Goal: Information Seeking & Learning: Find specific fact

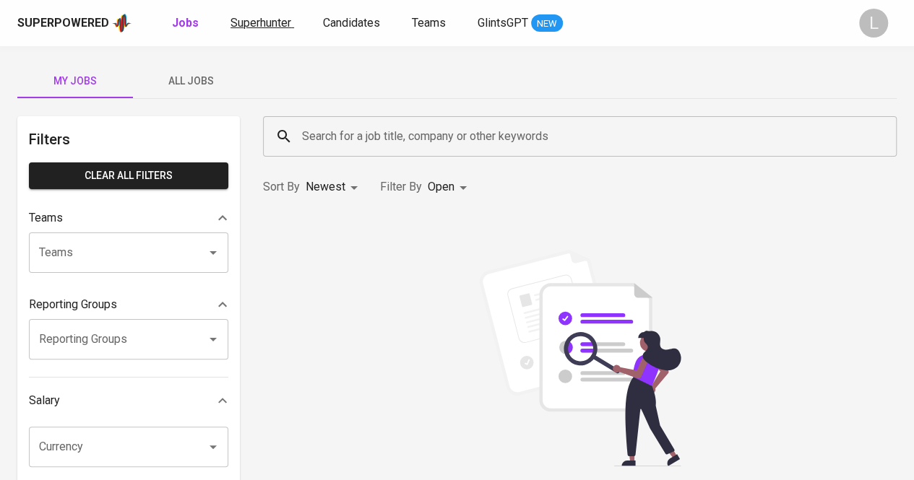
click at [253, 24] on span "Superhunter" at bounding box center [260, 23] width 61 height 14
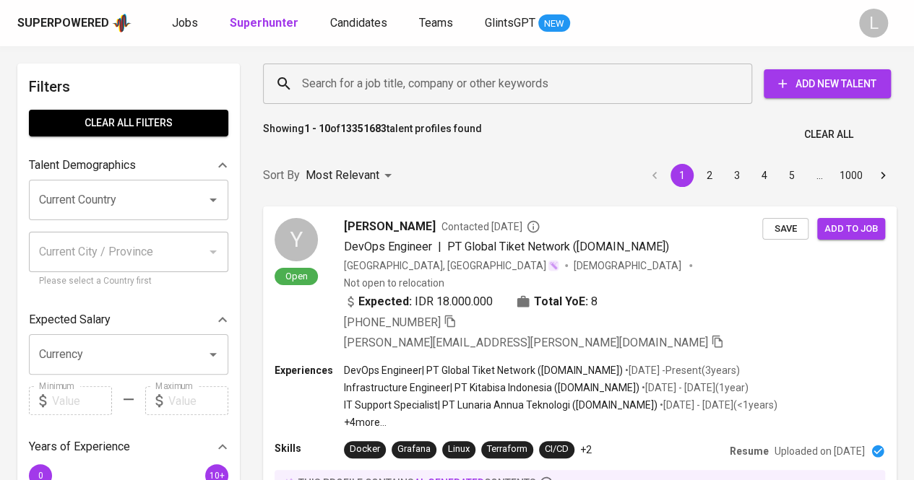
click at [446, 99] on div "Search for a job title, company or other keywords" at bounding box center [507, 84] width 489 height 40
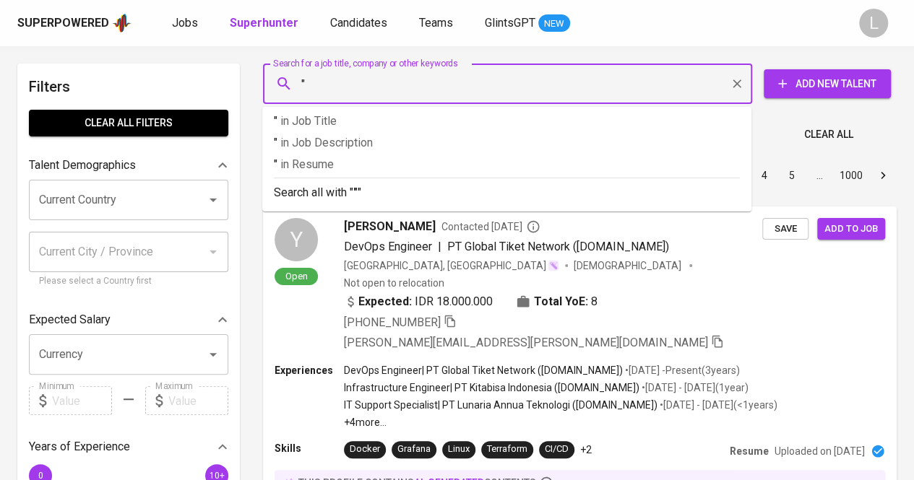
paste input "[PERSON_NAME]"
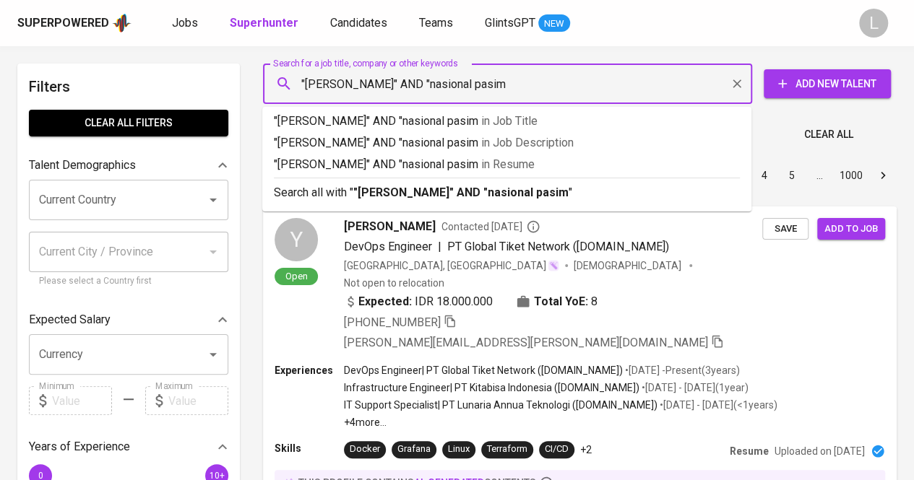
type input ""[PERSON_NAME]" AND "nasional pasim""
click at [442, 189] on b ""[PERSON_NAME]" AND "nasional pasim"" at bounding box center [462, 193] width 219 height 14
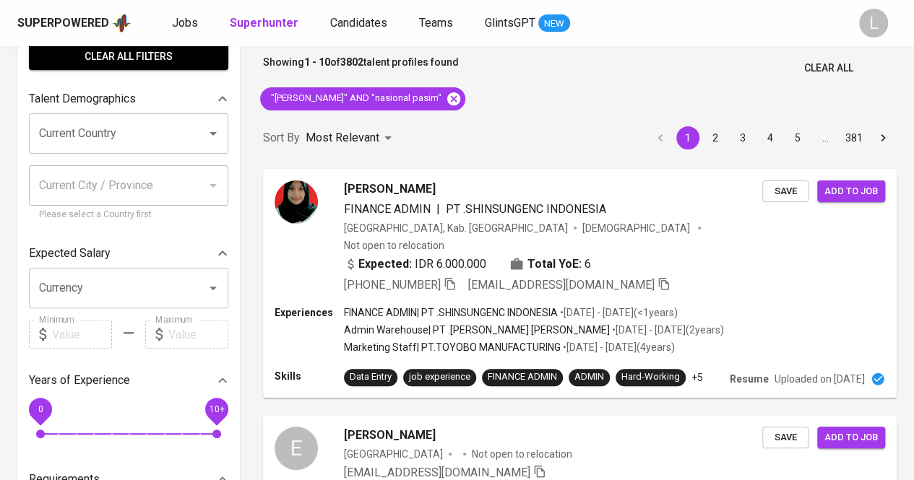
scroll to position [74, 0]
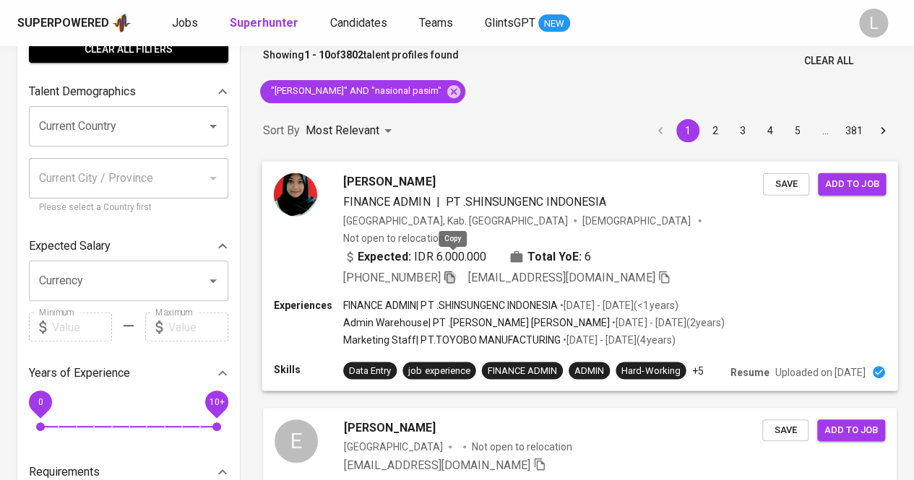
click at [455, 270] on icon "button" at bounding box center [449, 276] width 13 height 13
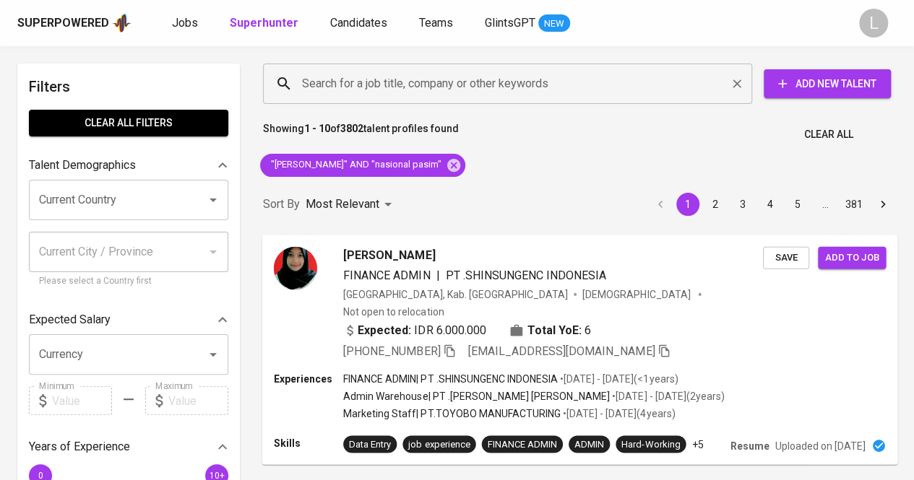
click at [471, 82] on input "Search for a job title, company or other keywords" at bounding box center [511, 83] width 426 height 27
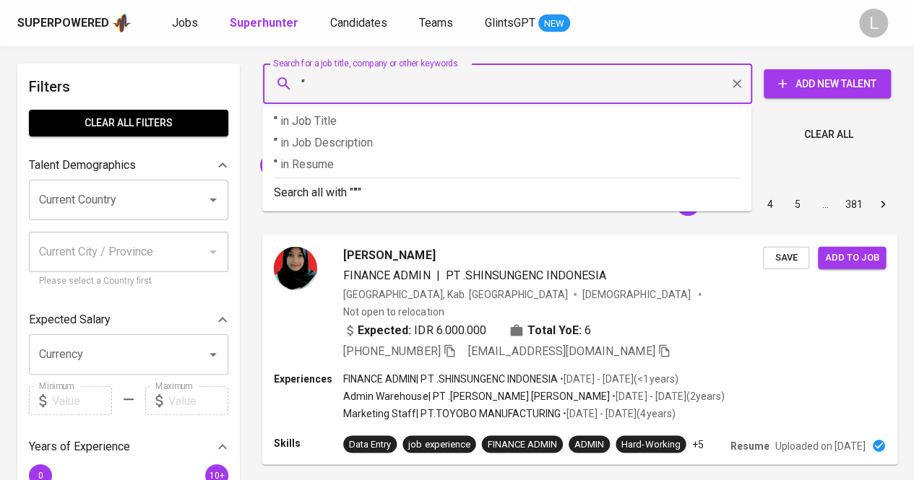
paste input "[PERSON_NAME]"
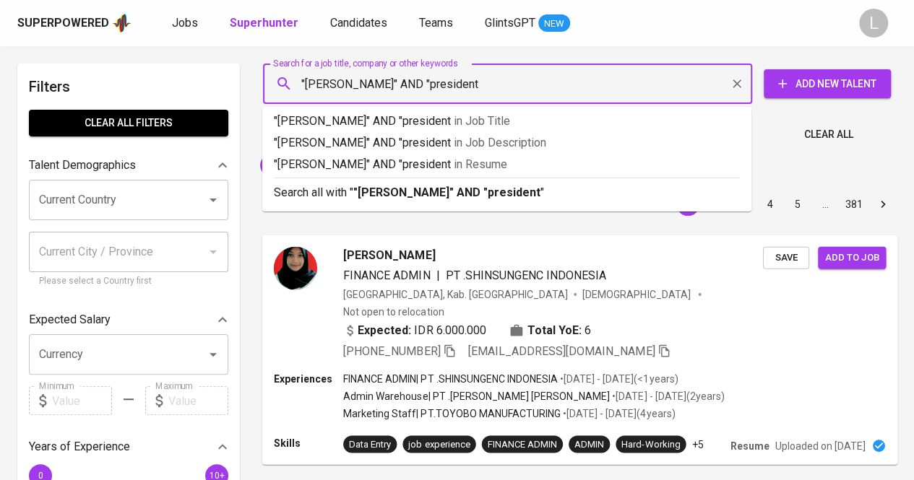
type input ""[PERSON_NAME]" AND "president""
click at [447, 192] on b ""[PERSON_NAME]" AND "president"" at bounding box center [448, 193] width 191 height 14
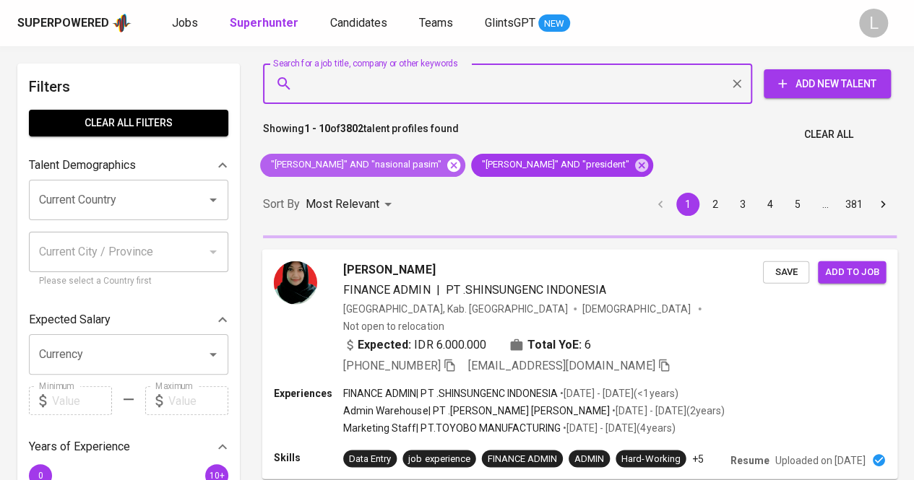
click at [454, 168] on icon at bounding box center [453, 164] width 13 height 13
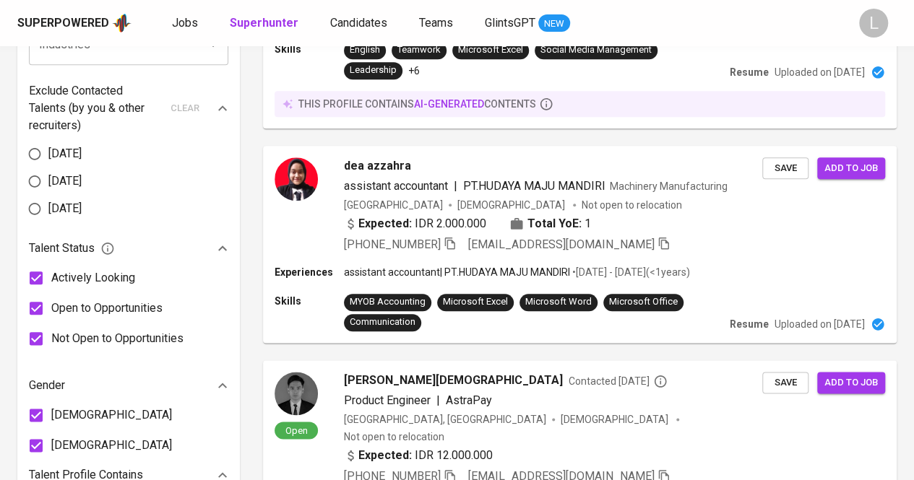
scroll to position [693, 0]
